Goal: Information Seeking & Learning: Check status

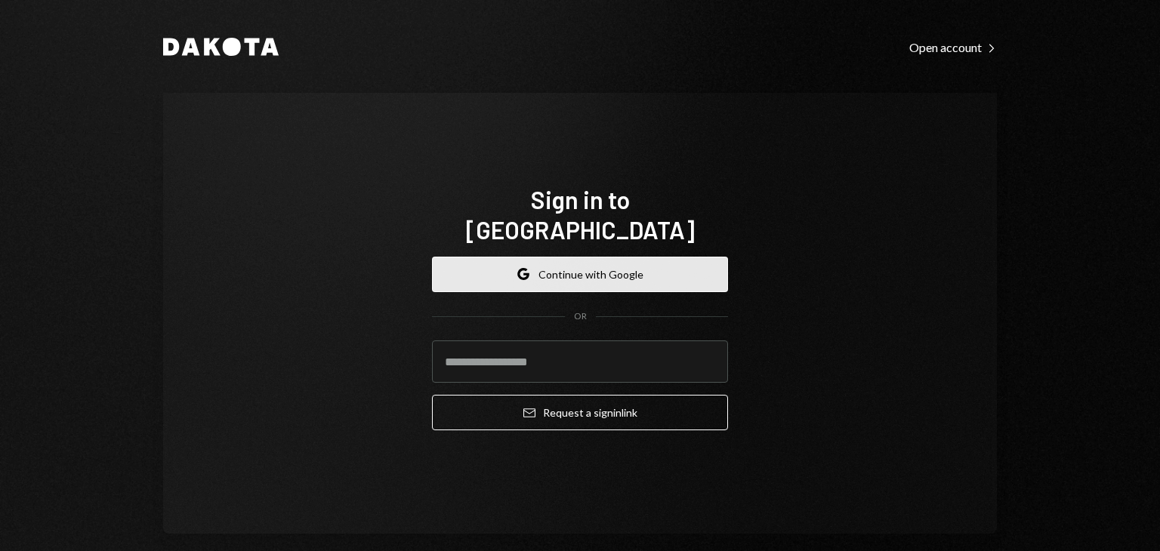
click at [584, 273] on button "Google Continue with Google" at bounding box center [580, 274] width 296 height 35
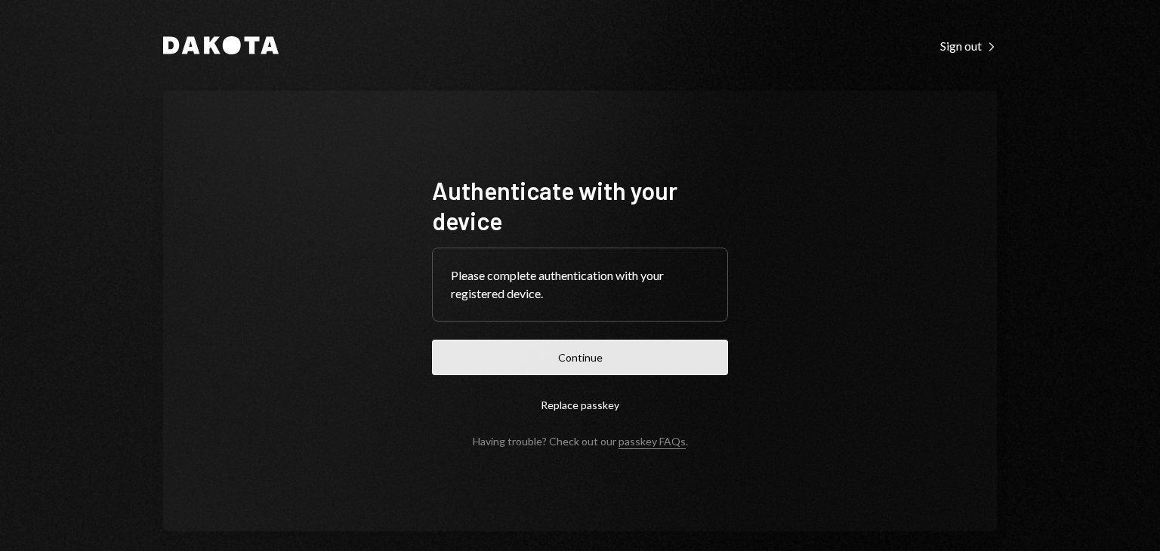
click at [507, 348] on button "Continue" at bounding box center [580, 357] width 296 height 35
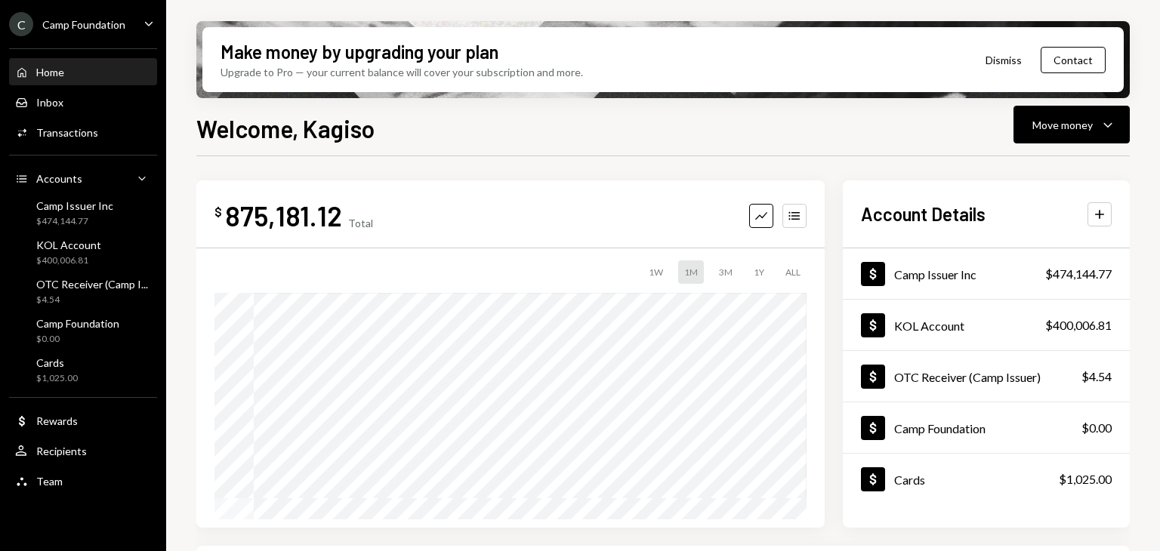
click at [44, 31] on div "C Camp Foundation" at bounding box center [67, 24] width 116 height 24
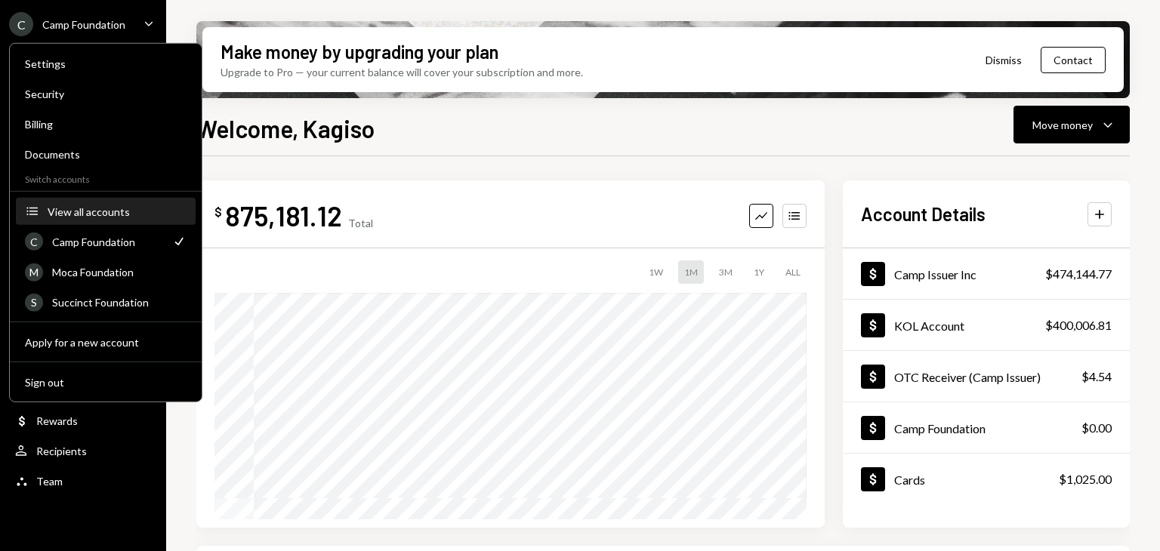
click at [109, 199] on button "Accounts View all accounts" at bounding box center [106, 212] width 180 height 27
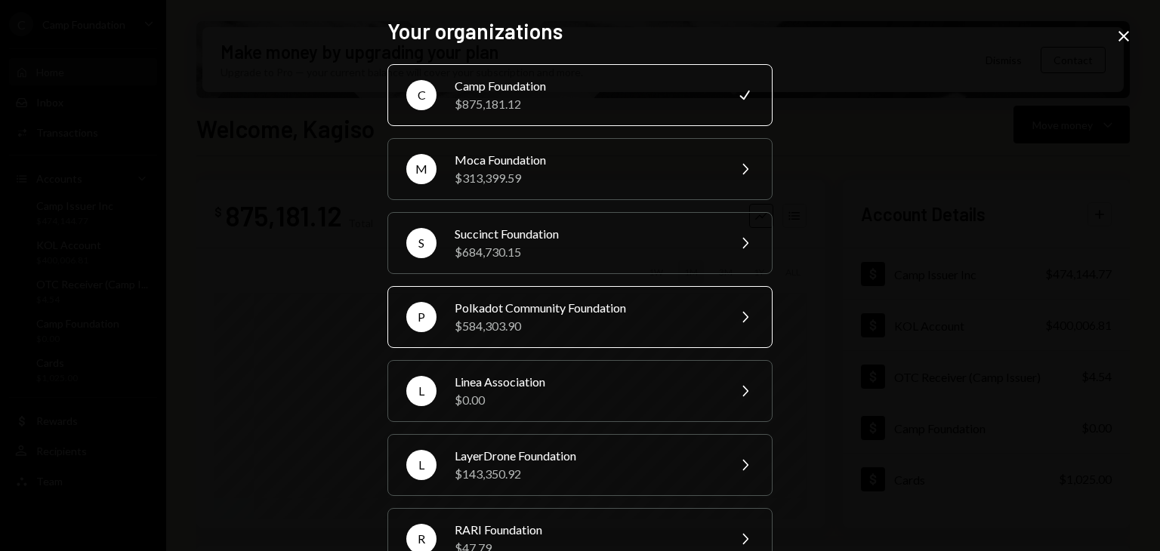
click at [526, 300] on div "Polkadot Community Foundation" at bounding box center [586, 308] width 263 height 18
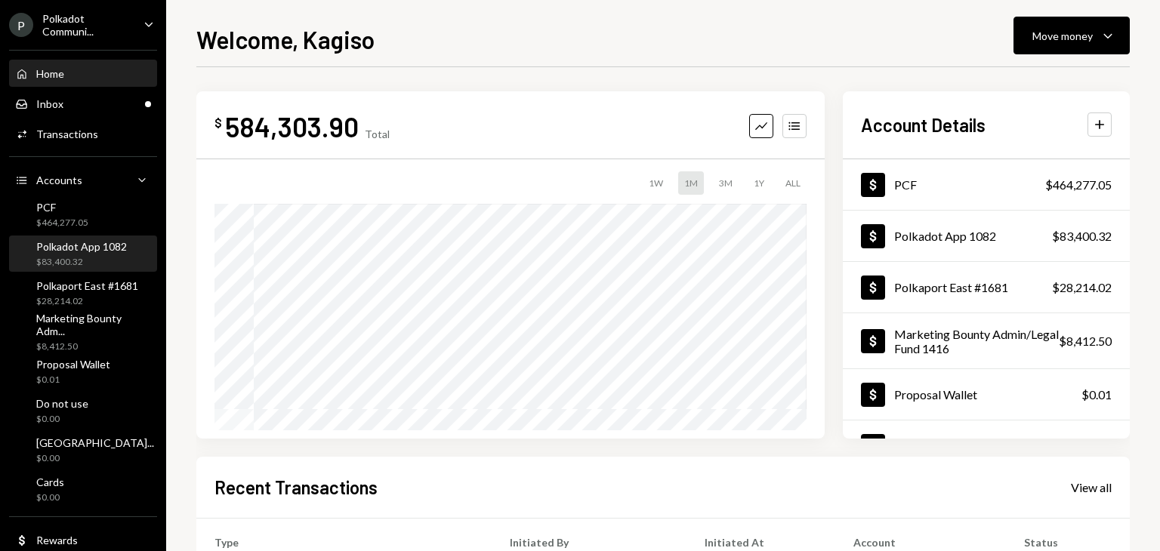
click at [72, 248] on div "Polkadot App 1082" at bounding box center [81, 246] width 91 height 13
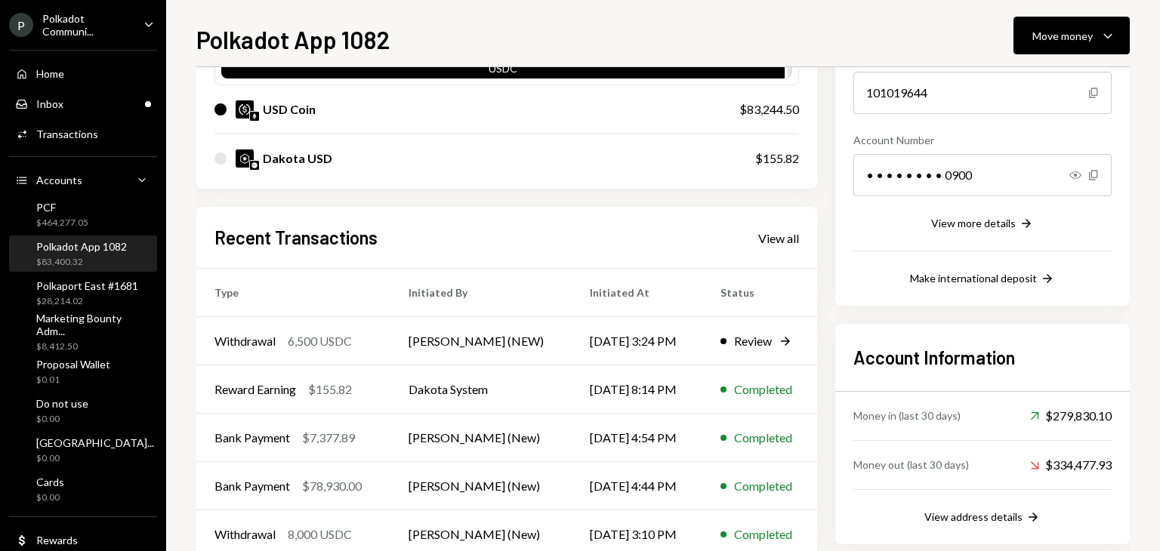
scroll to position [178, 0]
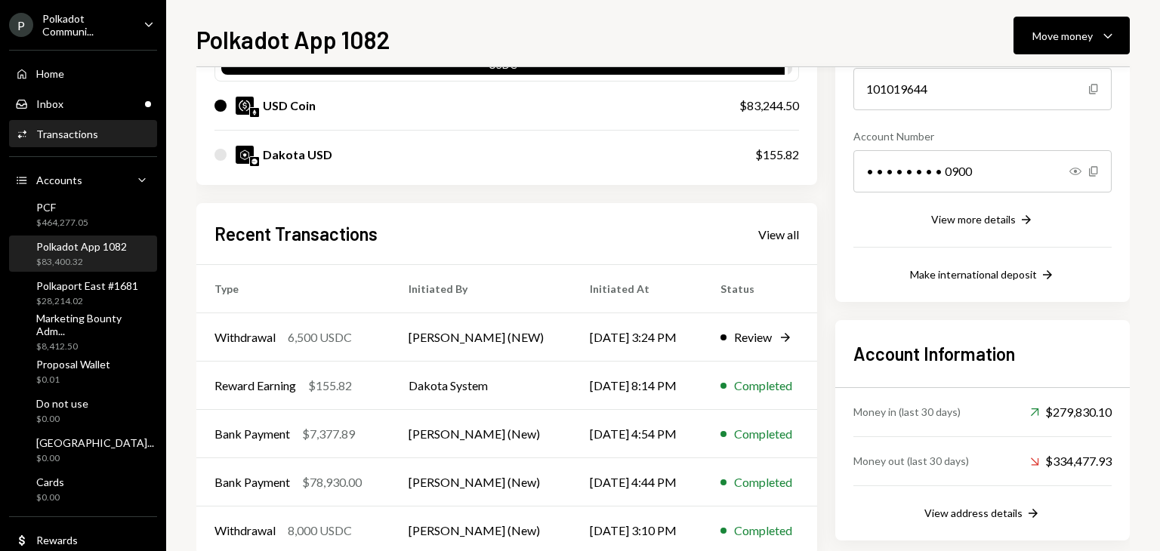
click at [98, 129] on div "Activities Transactions" at bounding box center [83, 135] width 136 height 14
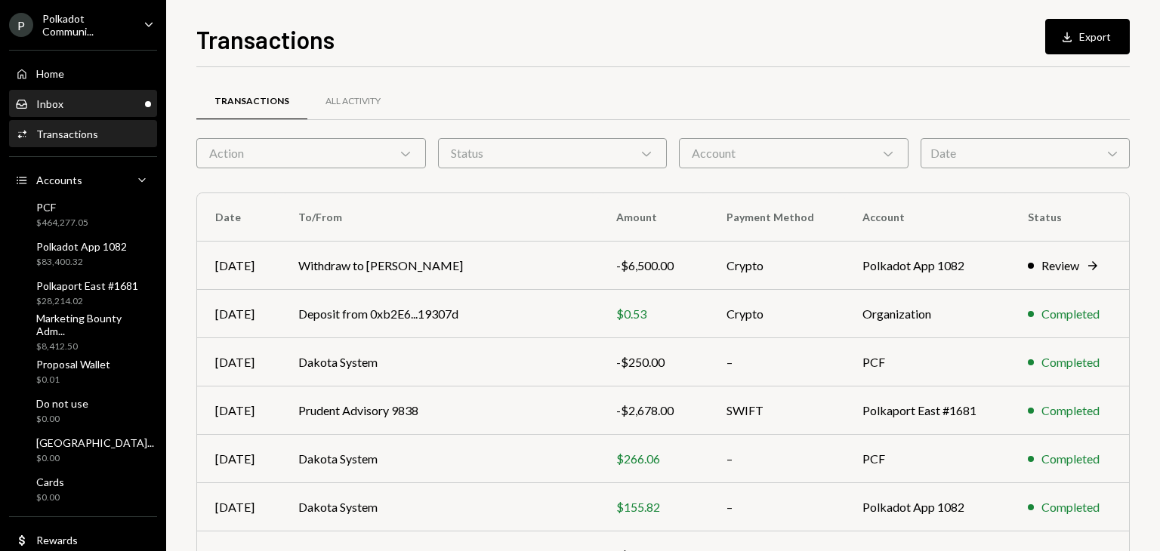
click at [80, 103] on div "Inbox Inbox" at bounding box center [83, 104] width 136 height 14
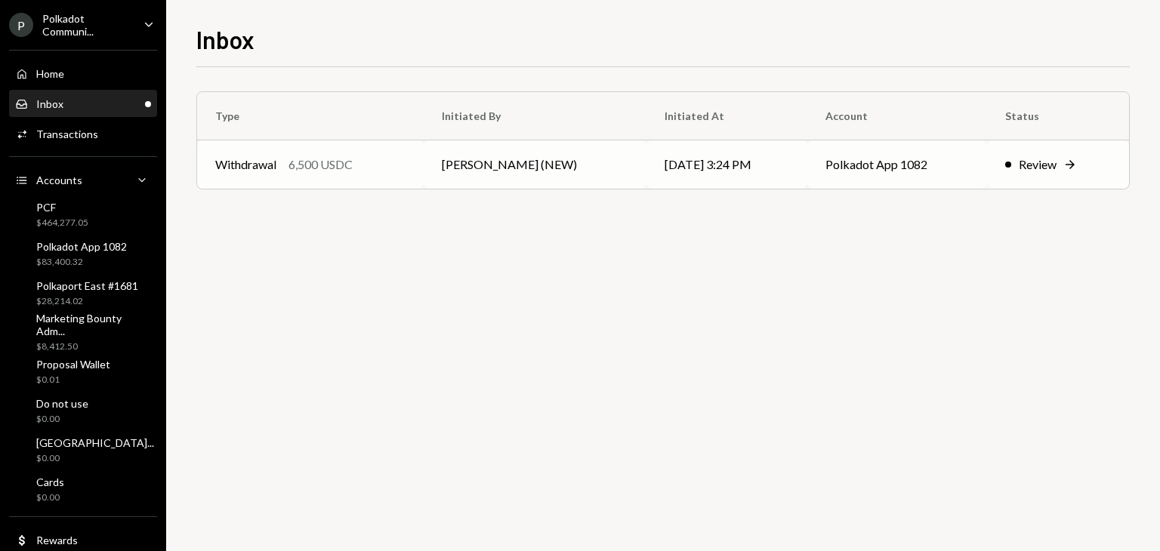
click at [424, 182] on td "Withdrawal 6,500 USDC" at bounding box center [310, 164] width 227 height 48
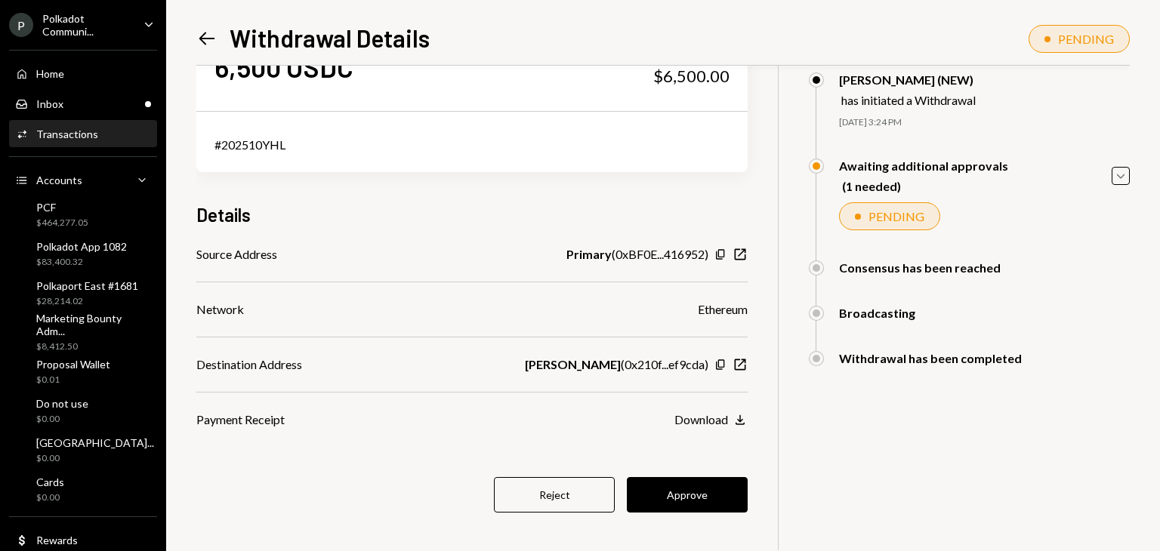
scroll to position [66, 0]
click at [1118, 181] on icon "Caret Down" at bounding box center [1120, 176] width 17 height 17
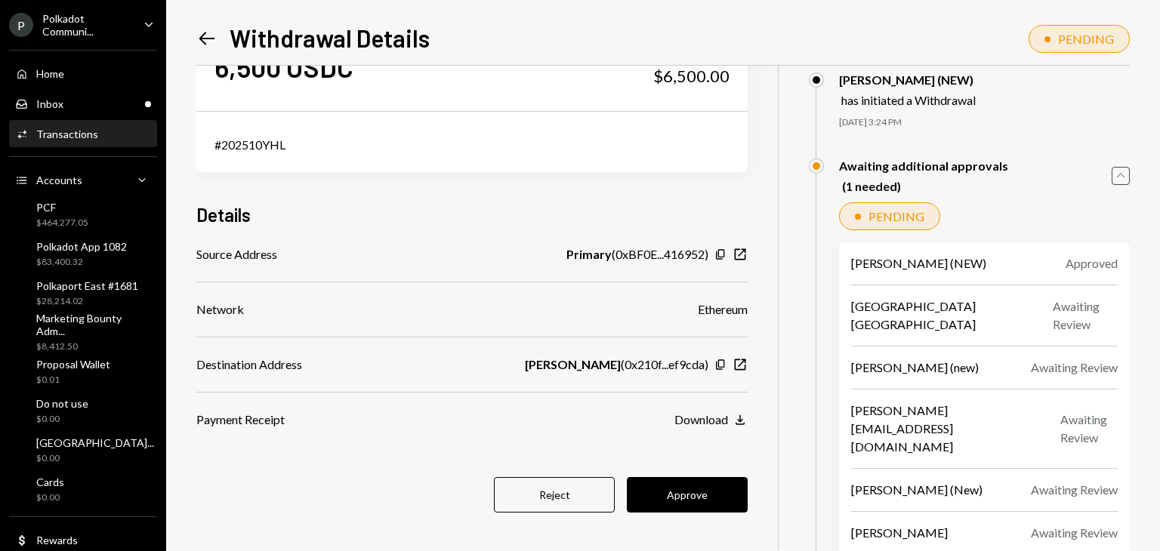
click at [1124, 170] on icon "Caret Up" at bounding box center [1120, 176] width 17 height 17
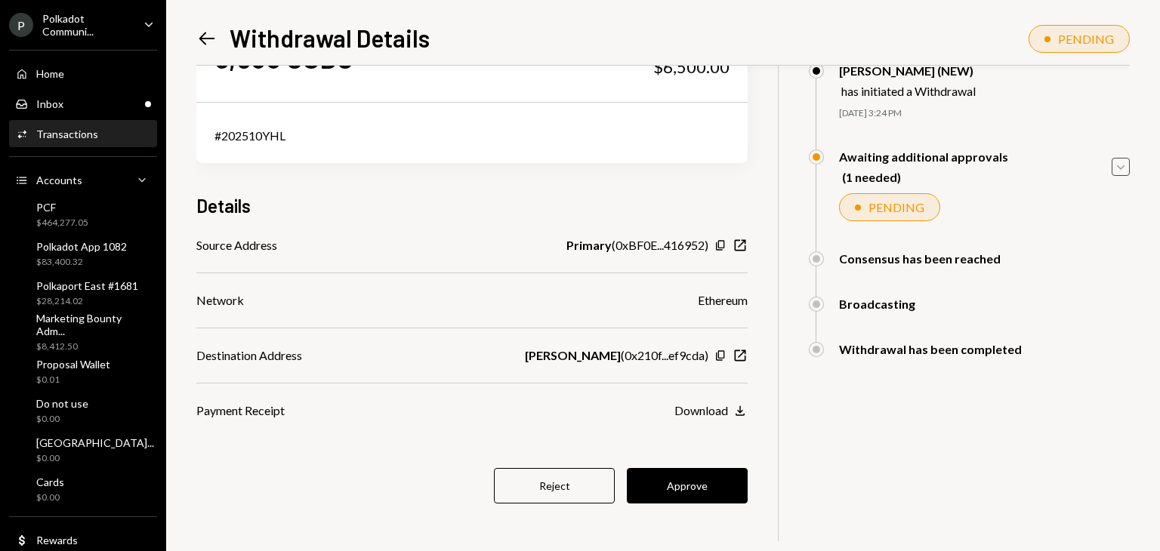
scroll to position [75, 0]
click at [693, 489] on button "Approve" at bounding box center [687, 486] width 121 height 35
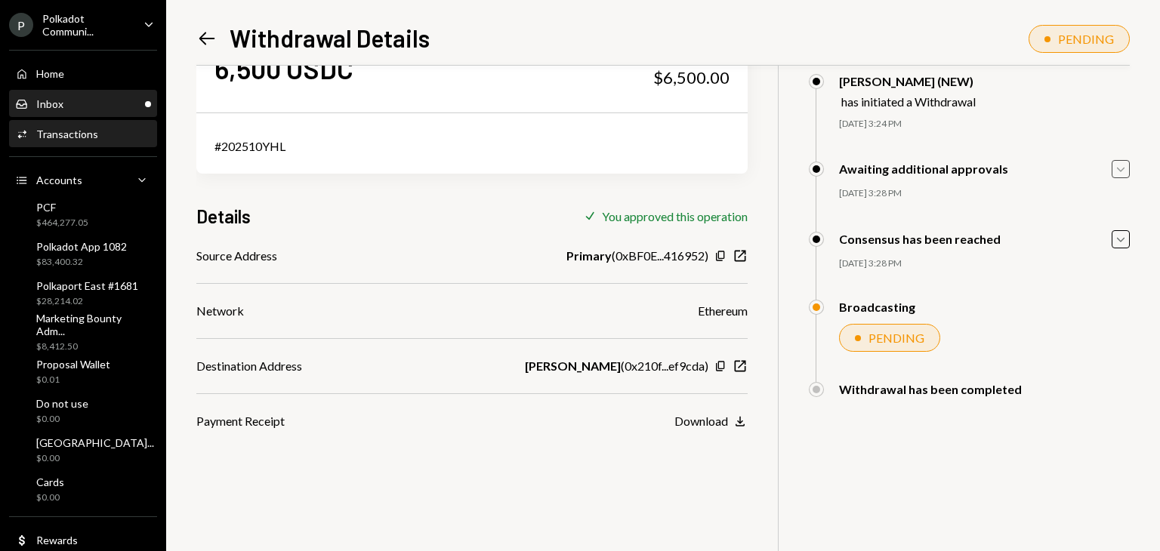
click at [42, 102] on div "Inbox" at bounding box center [49, 103] width 27 height 13
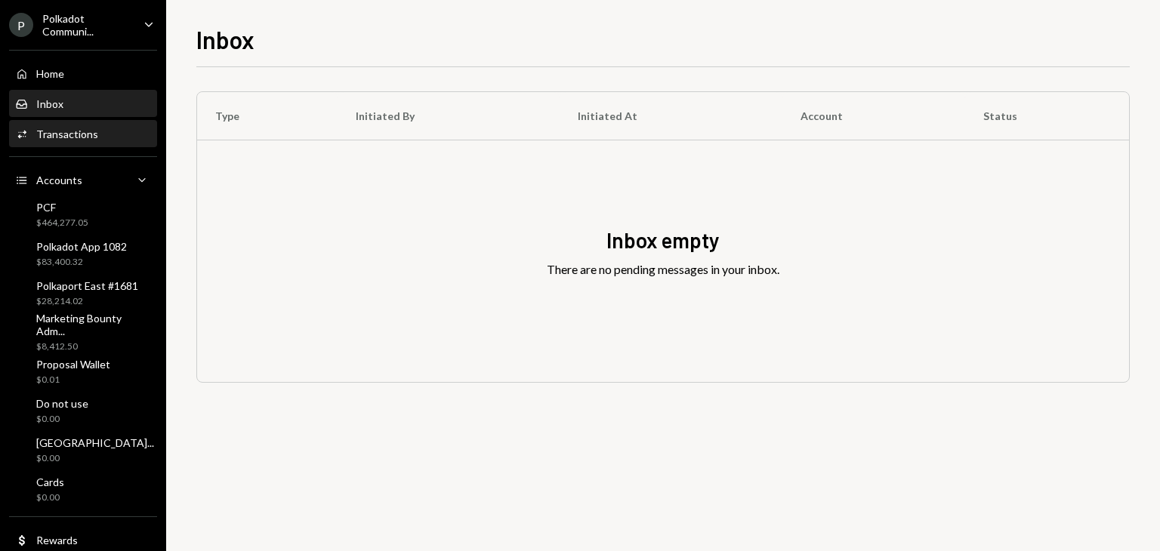
click at [58, 131] on div "Transactions" at bounding box center [67, 134] width 62 height 13
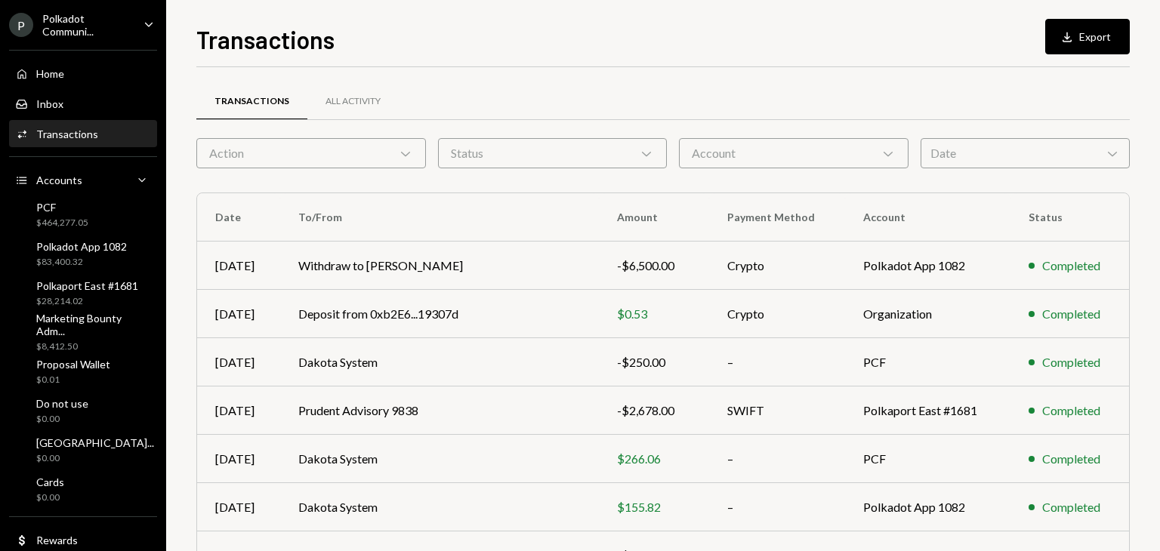
click at [63, 143] on div "Activities Transactions" at bounding box center [83, 135] width 136 height 26
click at [72, 100] on div "Inbox Inbox" at bounding box center [83, 104] width 136 height 14
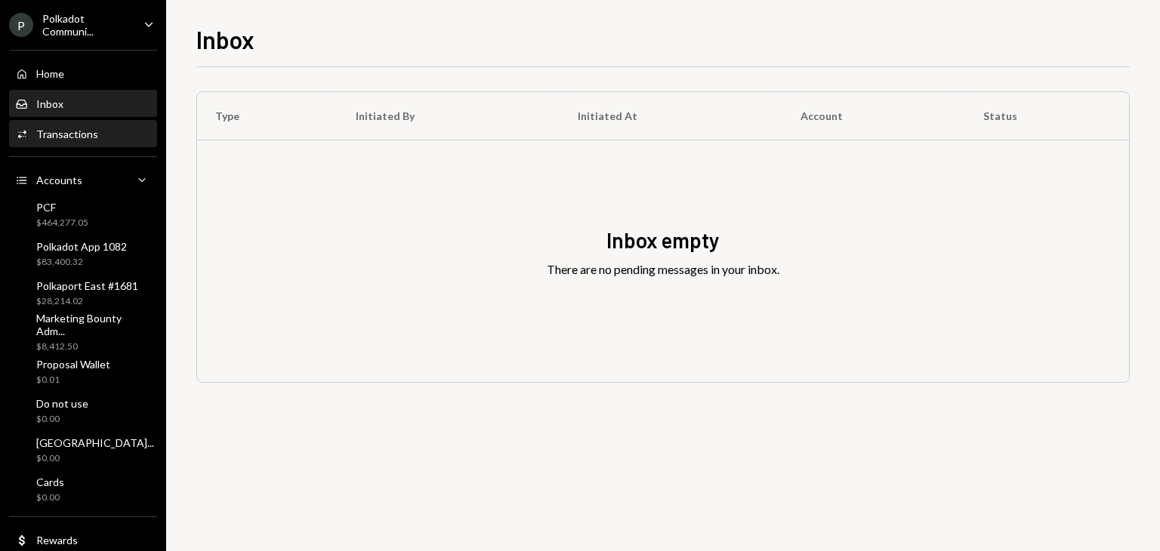
click at [72, 128] on div "Transactions" at bounding box center [67, 134] width 62 height 13
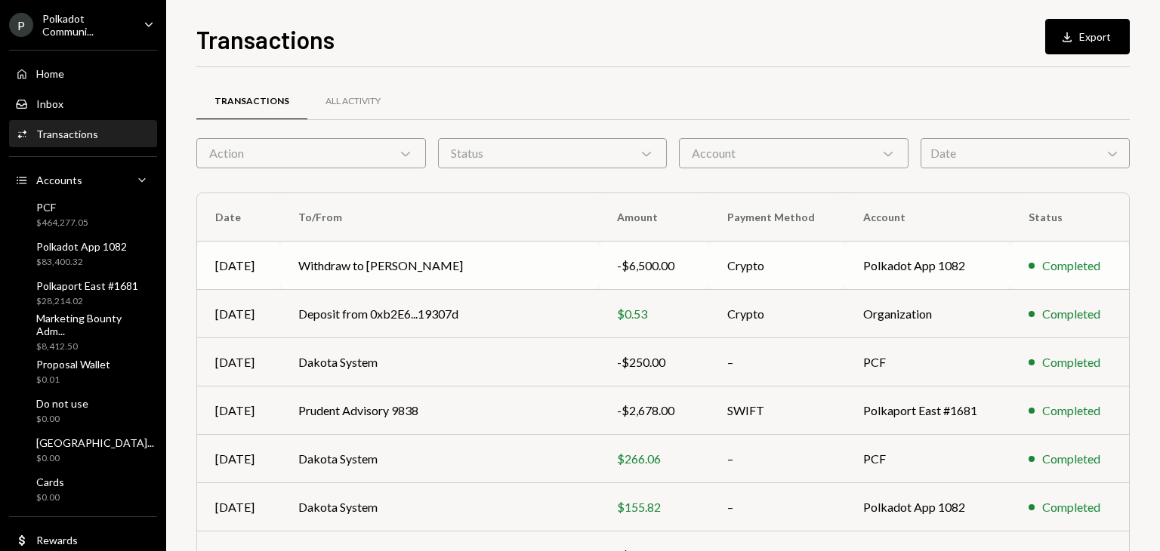
click at [767, 267] on td "Crypto" at bounding box center [777, 266] width 136 height 48
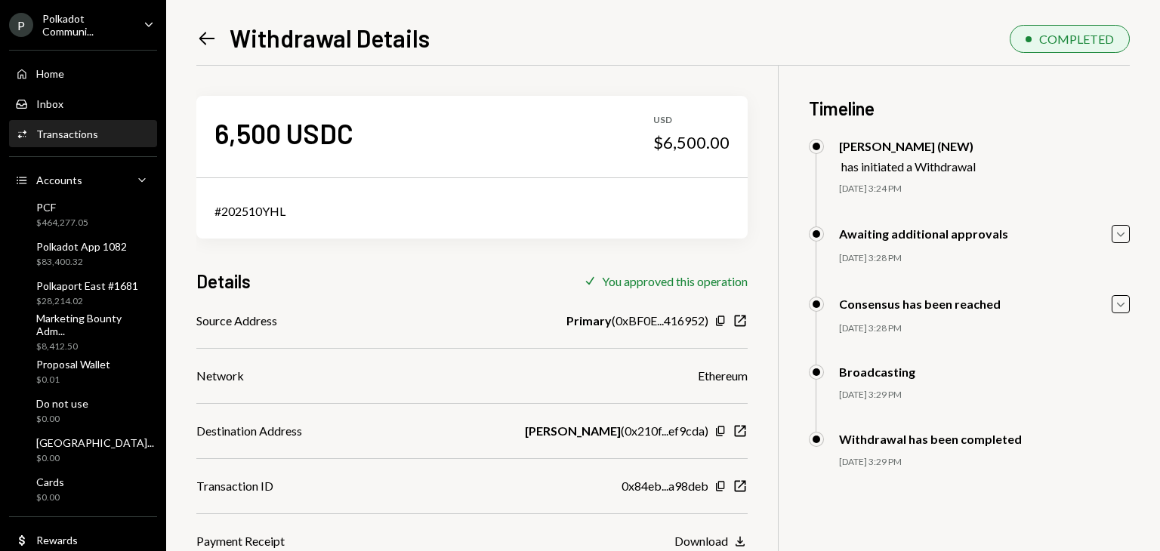
scroll to position [65, 0]
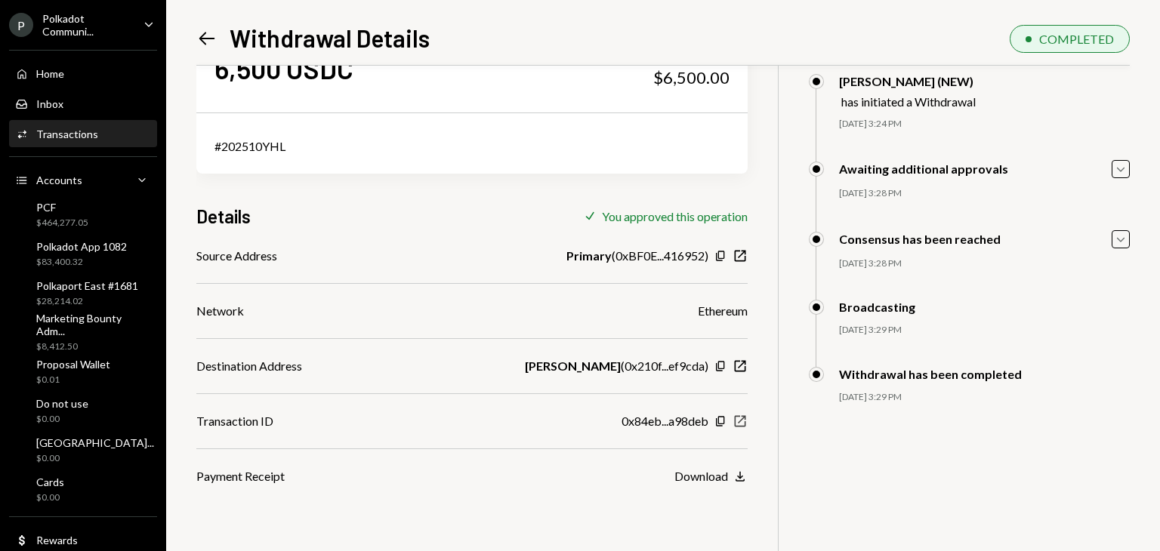
click at [742, 416] on icon "New Window" at bounding box center [739, 421] width 15 height 15
click at [205, 35] on icon "Left Arrow" at bounding box center [206, 38] width 21 height 21
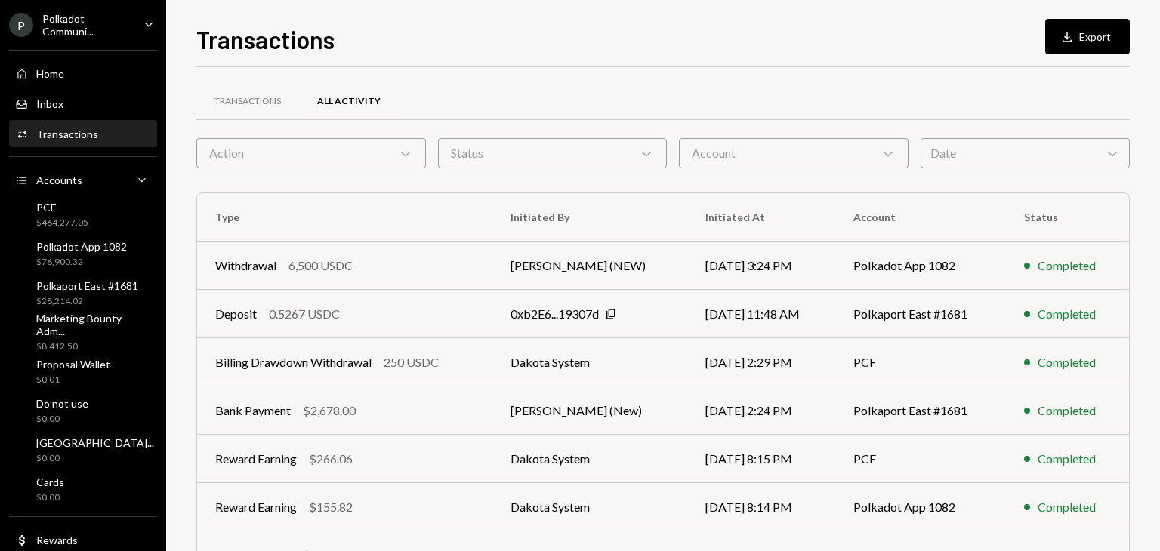
click at [507, 76] on div "Transactions All Activity Action Chevron Down Status Chevron Down Account Chevr…" at bounding box center [662, 427] width 933 height 721
